Goal: Task Accomplishment & Management: Manage account settings

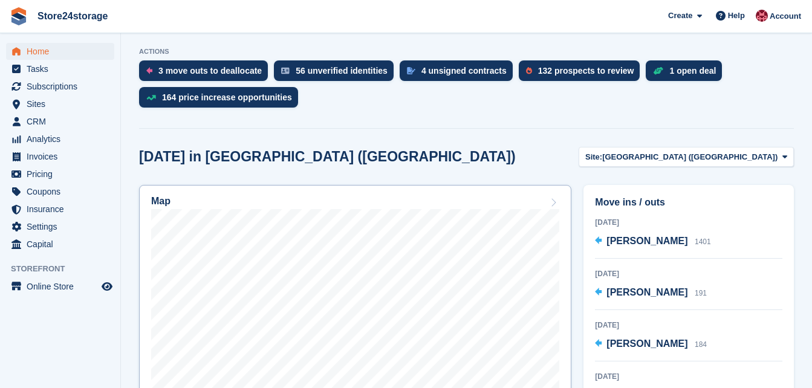
scroll to position [363, 0]
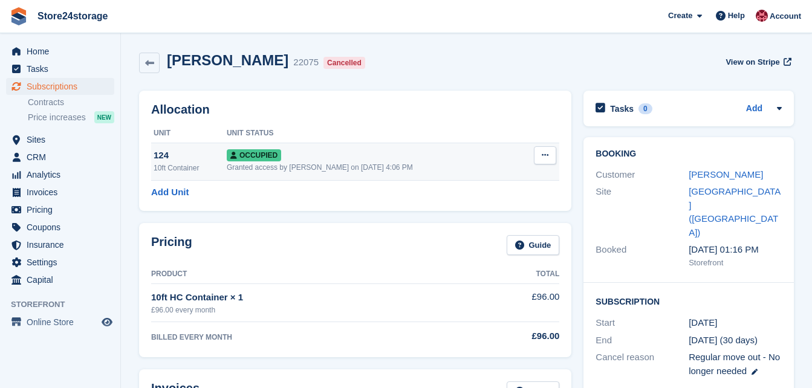
click at [543, 158] on icon at bounding box center [545, 155] width 7 height 8
click at [548, 152] on icon at bounding box center [545, 155] width 7 height 8
click at [466, 220] on p "Deallocate" at bounding box center [498, 221] width 105 height 16
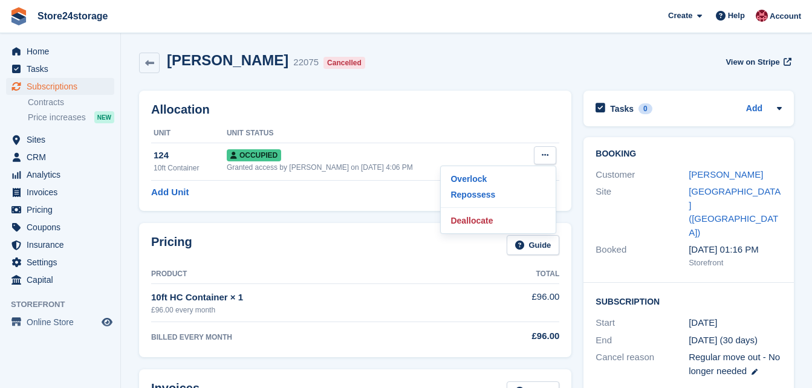
click at [478, 77] on div "Scott walker 22075 Cancelled View on Stripe" at bounding box center [466, 65] width 667 height 39
